Goal: Task Accomplishment & Management: Manage account settings

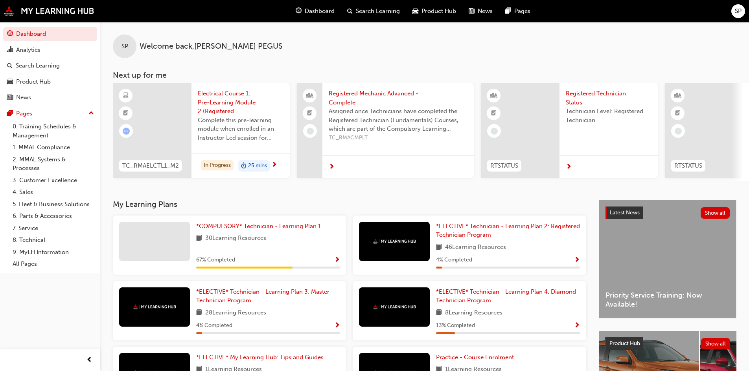
click at [738, 11] on span "SP" at bounding box center [738, 11] width 7 height 9
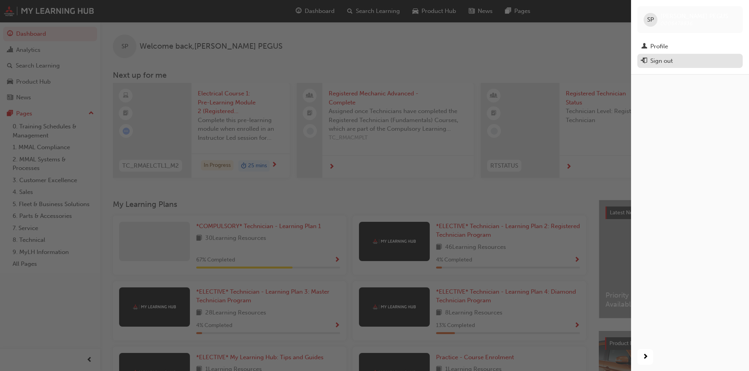
click at [663, 63] on div "Sign out" at bounding box center [661, 61] width 22 height 9
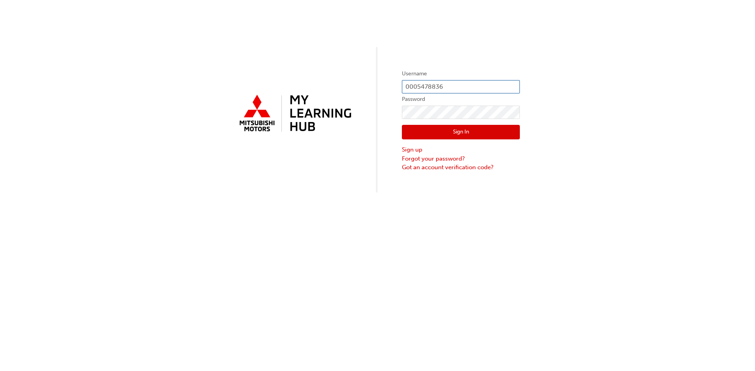
click at [451, 83] on input "0005478836" at bounding box center [461, 86] width 118 height 13
type input "0"
type input "0005872223"
click button "Sign In" at bounding box center [461, 132] width 118 height 15
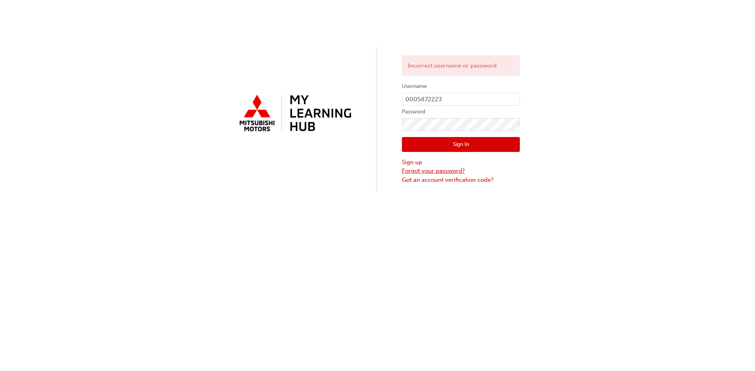
click at [417, 169] on link "Forgot your password?" at bounding box center [461, 171] width 118 height 9
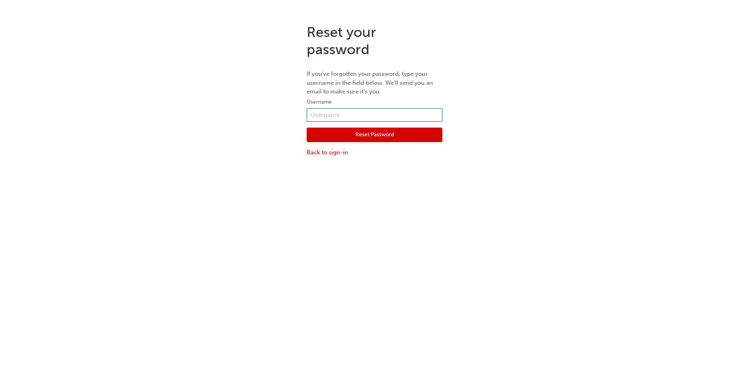
click at [336, 115] on input "text" at bounding box center [375, 114] width 136 height 13
type input "0005872223"
click button "Reset Password" at bounding box center [375, 135] width 136 height 15
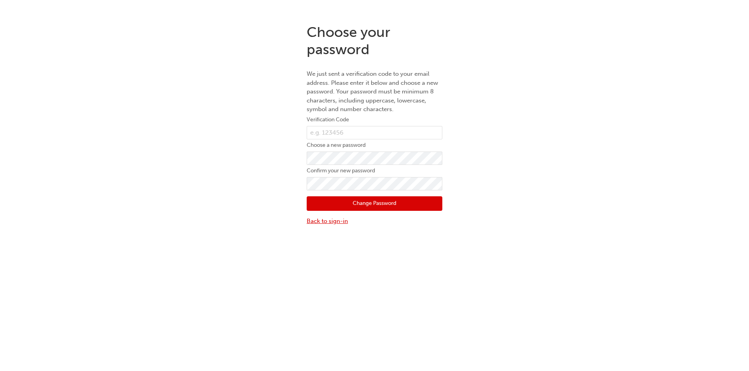
click at [334, 221] on link "Back to sign-in" at bounding box center [375, 221] width 136 height 9
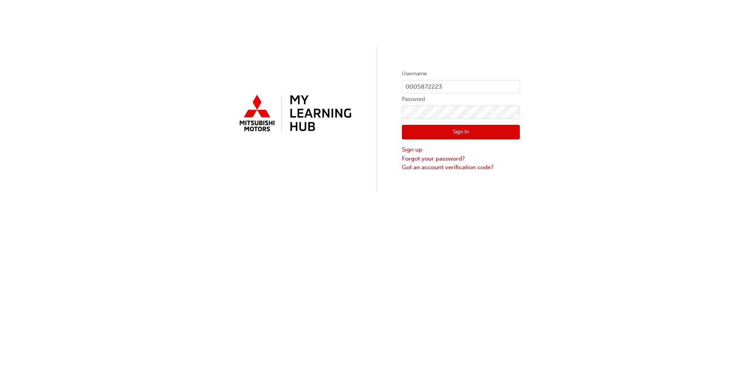
click at [582, 140] on div "Username 0005872223 Password Sign In Sign up Forgot your password? Got an accou…" at bounding box center [377, 96] width 755 height 193
click at [415, 150] on link "Sign up" at bounding box center [461, 149] width 118 height 9
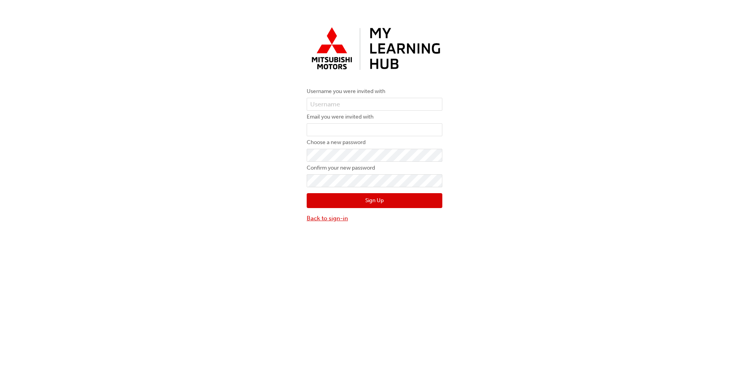
click at [342, 216] on link "Back to sign-in" at bounding box center [375, 218] width 136 height 9
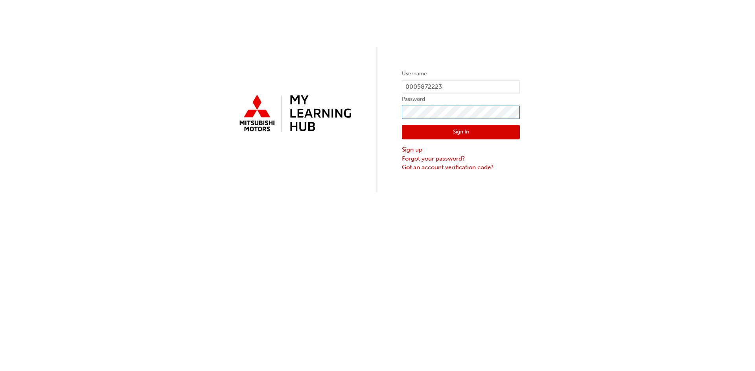
click button "Sign In" at bounding box center [461, 132] width 118 height 15
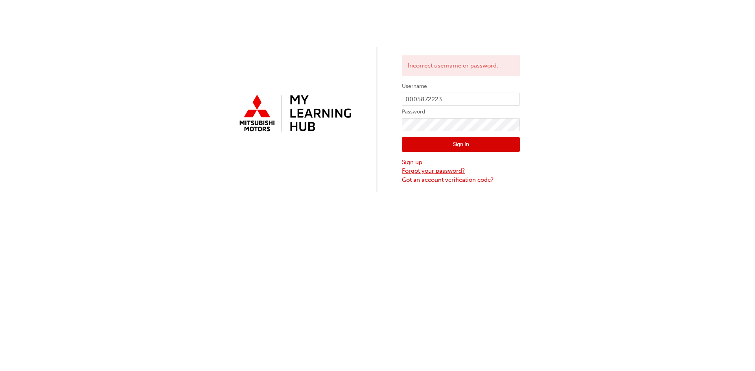
click at [430, 168] on link "Forgot your password?" at bounding box center [461, 171] width 118 height 9
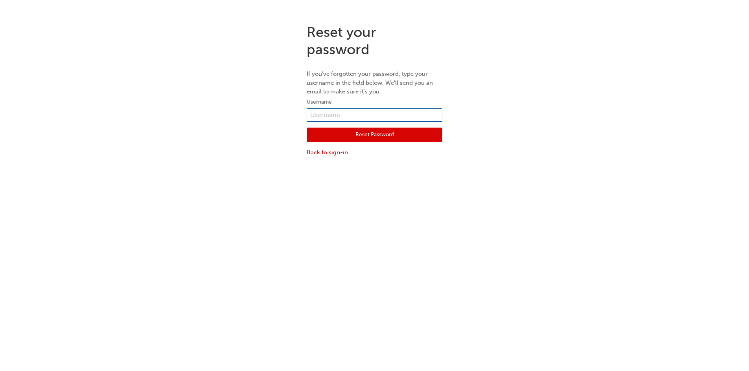
click at [334, 114] on input "text" at bounding box center [375, 114] width 136 height 13
type input "0005872223"
click at [367, 132] on button "Reset Password" at bounding box center [375, 135] width 136 height 15
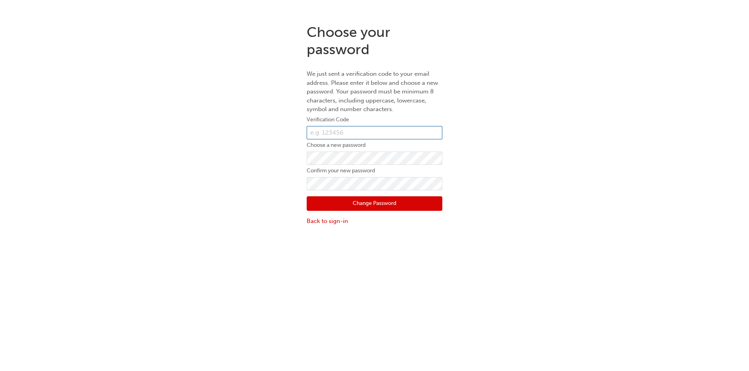
paste input "932078"
type input "932078"
click button "Change Password" at bounding box center [375, 204] width 136 height 15
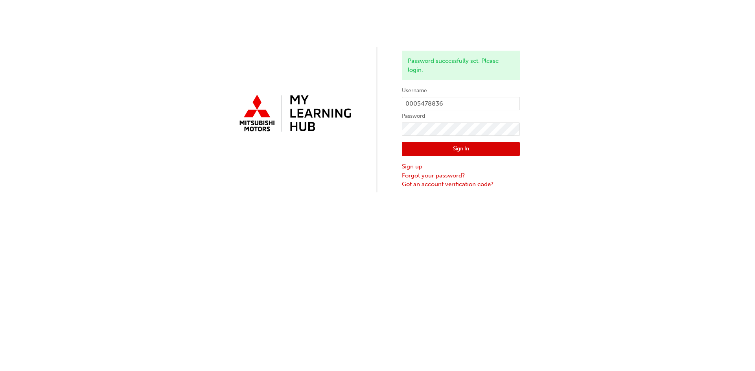
click at [463, 147] on button "Sign In" at bounding box center [461, 149] width 118 height 15
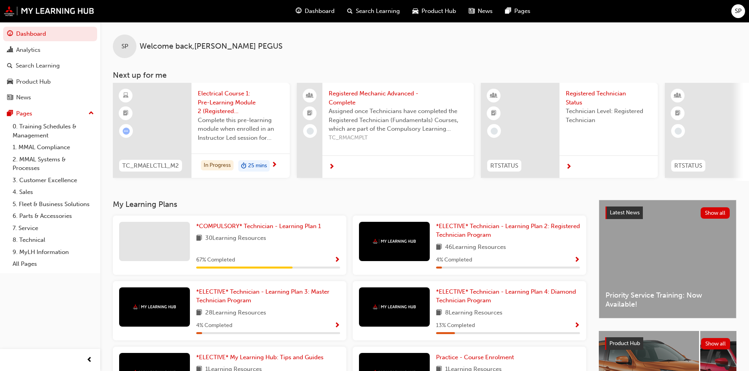
click at [737, 14] on span "SP" at bounding box center [738, 11] width 7 height 9
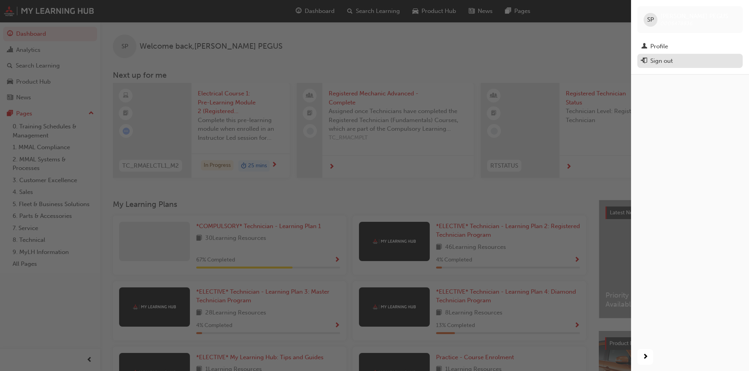
click at [669, 59] on div "Sign out" at bounding box center [661, 61] width 22 height 9
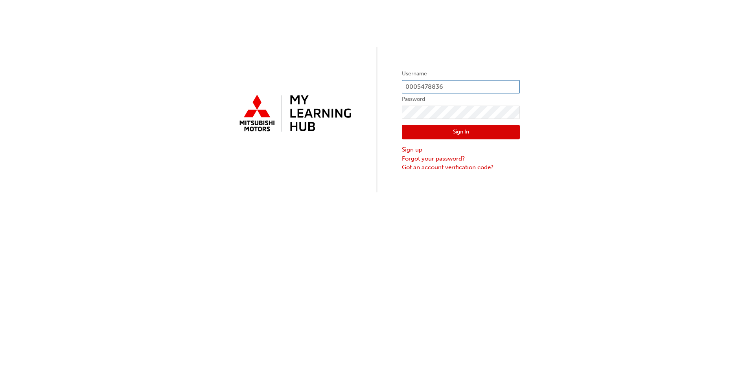
drag, startPoint x: 447, startPoint y: 87, endPoint x: 332, endPoint y: 86, distance: 114.4
click at [332, 86] on div "Username 0005478836 Password Sign In Sign up Forgot your password? Got an accou…" at bounding box center [377, 96] width 755 height 193
type input "0005872224"
click at [430, 158] on link "Forgot your password?" at bounding box center [461, 158] width 118 height 9
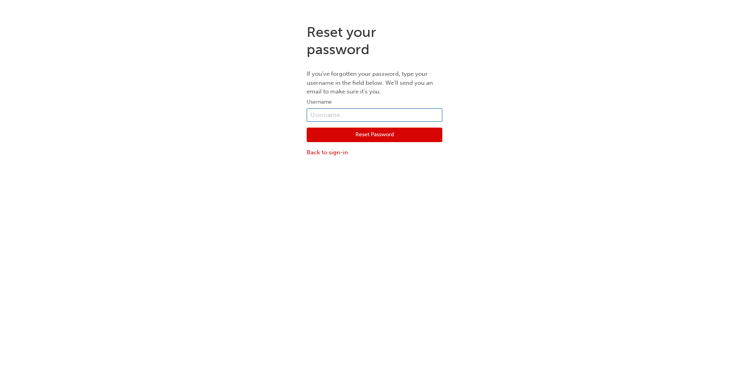
click at [332, 116] on input "text" at bounding box center [375, 114] width 136 height 13
type input "0005872224"
click at [377, 132] on button "Reset Password" at bounding box center [375, 135] width 136 height 15
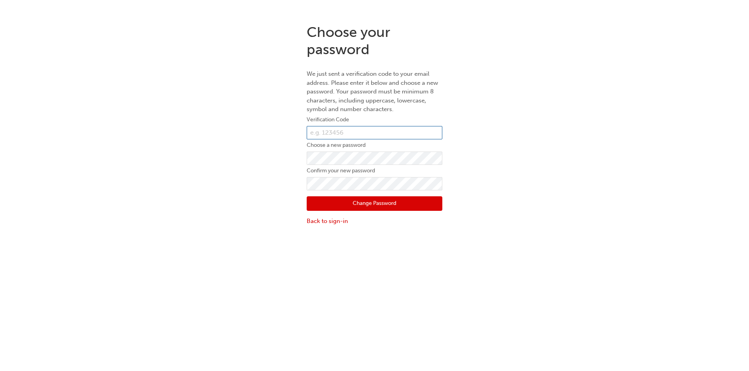
paste input "549529"
type input "549529"
click button "Change Password" at bounding box center [375, 204] width 136 height 15
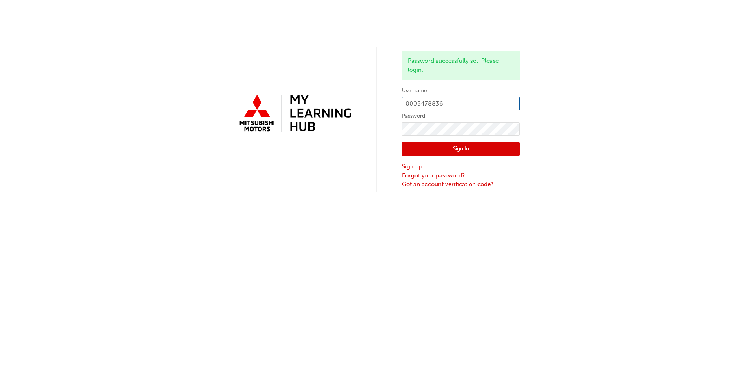
type input "0005872224"
click at [448, 152] on button "Sign In" at bounding box center [461, 149] width 118 height 15
